Goal: Task Accomplishment & Management: Use online tool/utility

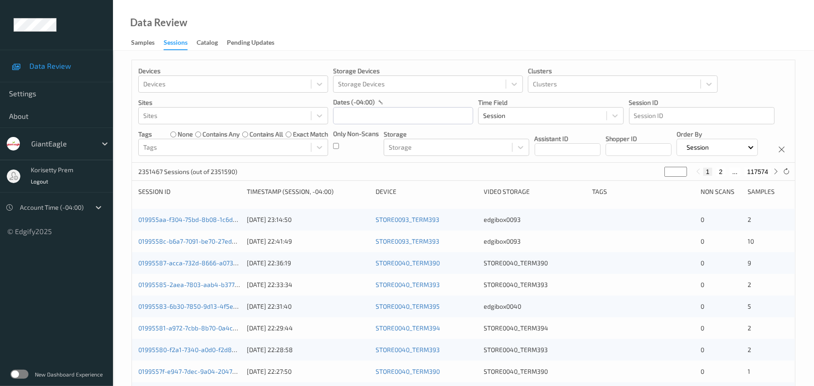
click at [335, 9] on div "Data Review Samples Sessions Catalog Pending Updates" at bounding box center [463, 25] width 701 height 51
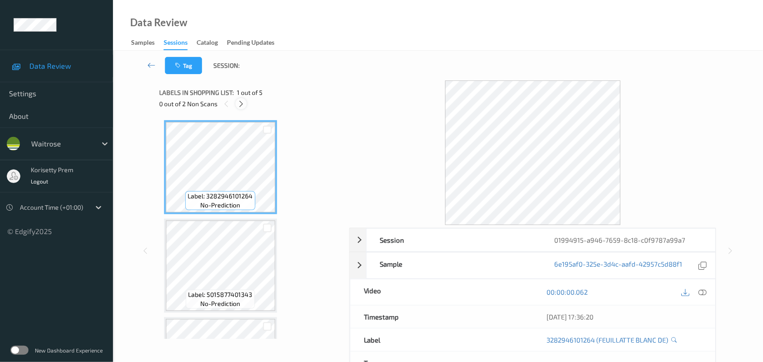
click at [241, 104] on icon at bounding box center [241, 104] width 8 height 8
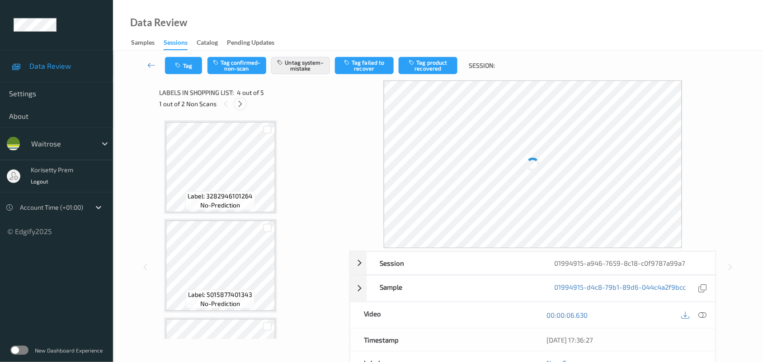
scroll to position [201, 0]
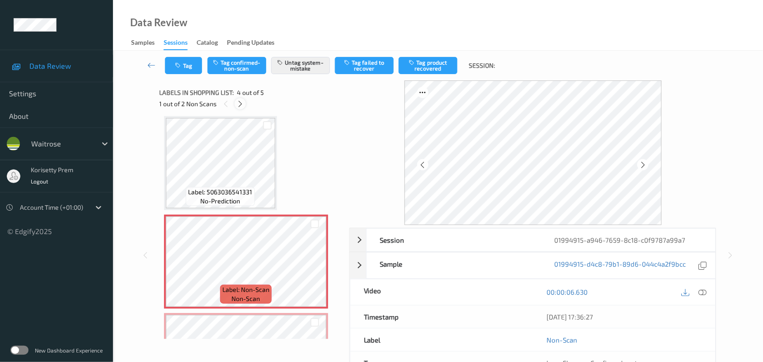
click at [241, 104] on icon at bounding box center [240, 104] width 8 height 8
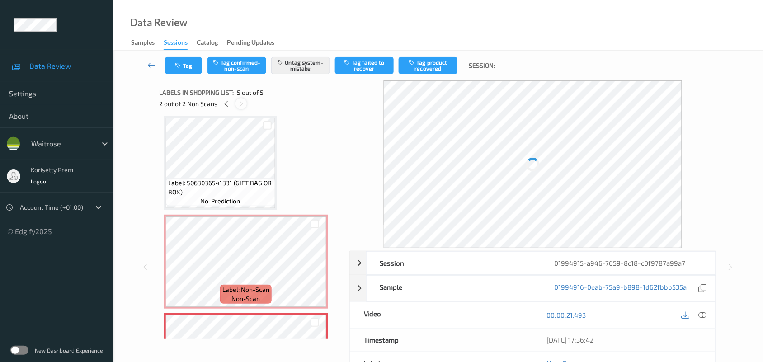
scroll to position [273, 0]
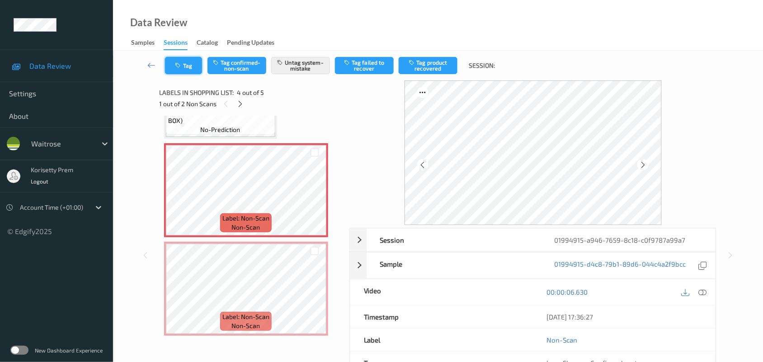
click at [193, 64] on button "Tag" at bounding box center [183, 65] width 37 height 17
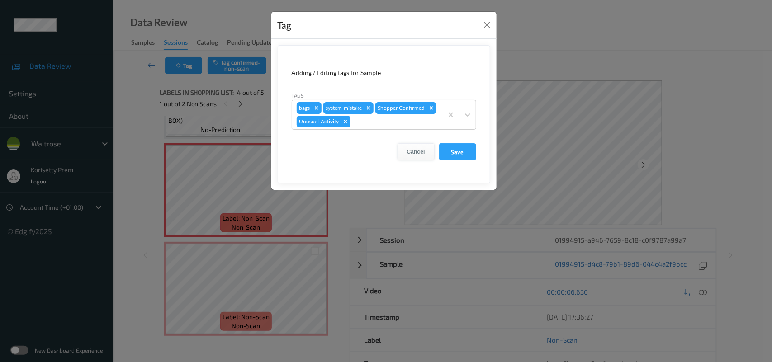
click at [418, 151] on button "Cancel" at bounding box center [415, 151] width 37 height 17
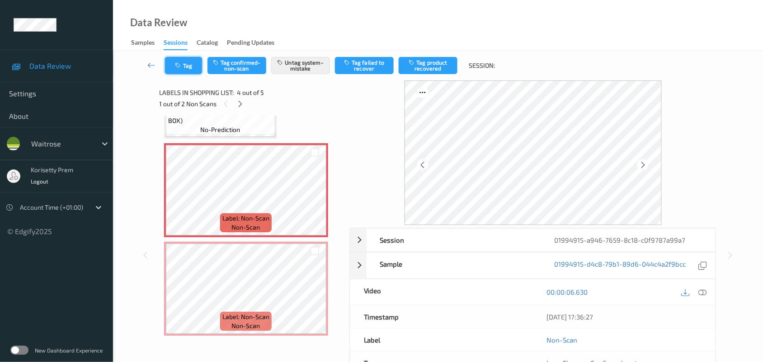
click at [188, 66] on button "Tag" at bounding box center [183, 65] width 37 height 17
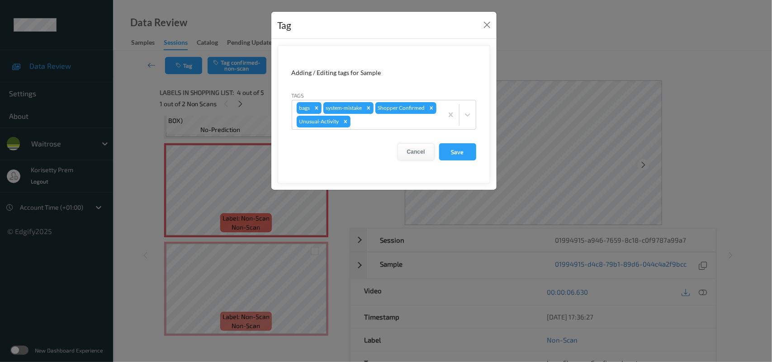
click at [405, 146] on button "Cancel" at bounding box center [415, 151] width 37 height 17
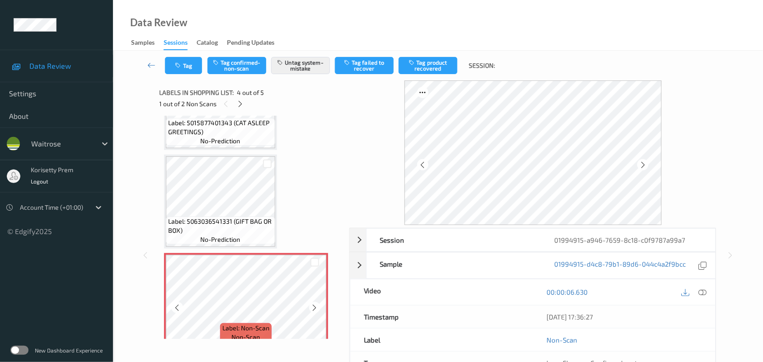
scroll to position [160, 0]
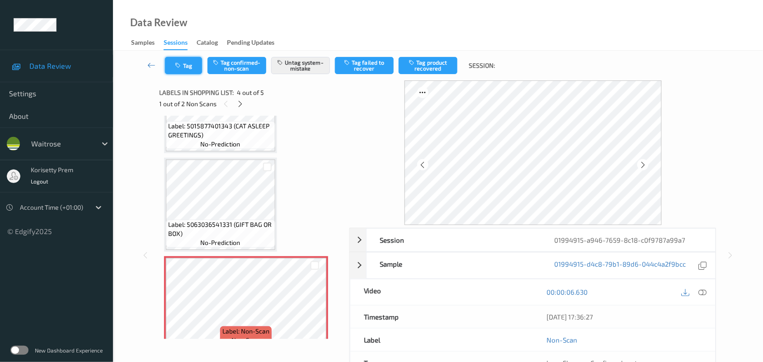
click at [198, 68] on button "Tag" at bounding box center [183, 65] width 37 height 17
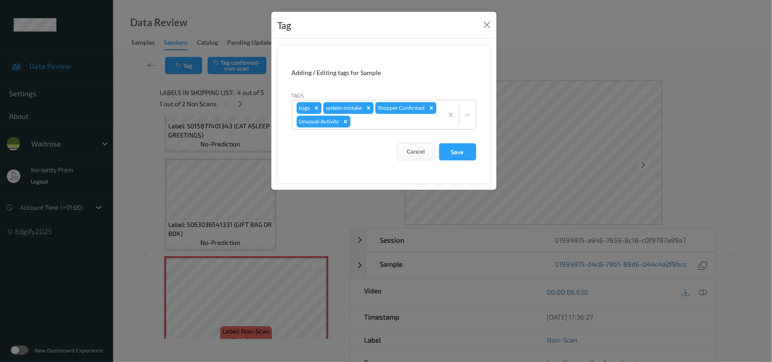
click at [417, 154] on button "Cancel" at bounding box center [415, 151] width 37 height 17
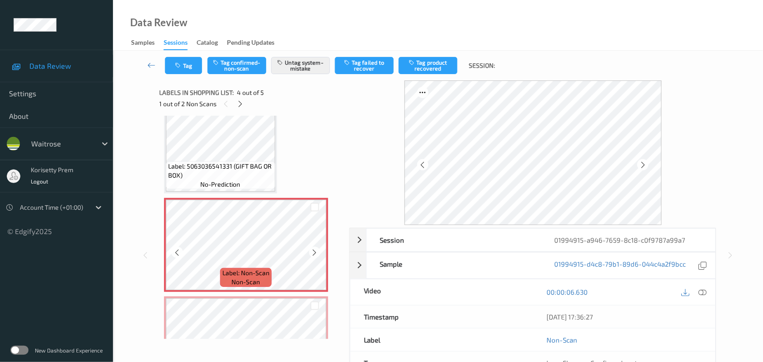
scroll to position [273, 0]
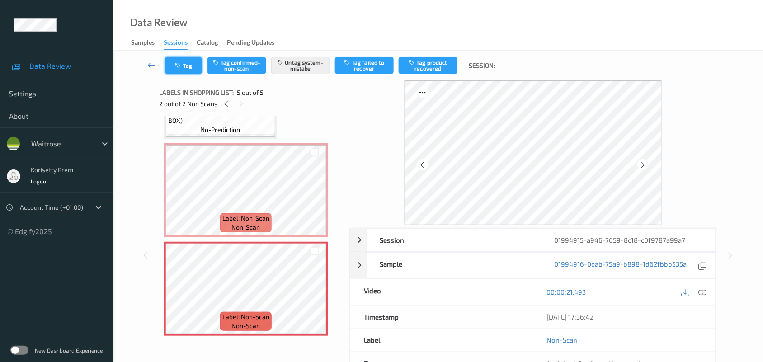
click at [192, 66] on button "Tag" at bounding box center [183, 65] width 37 height 17
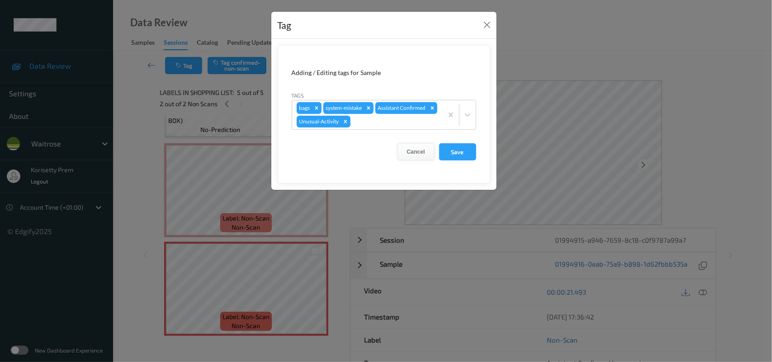
click at [414, 151] on button "Cancel" at bounding box center [415, 151] width 37 height 17
